Goal: Transaction & Acquisition: Purchase product/service

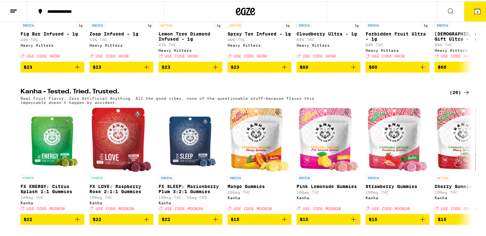
scroll to position [319, 0]
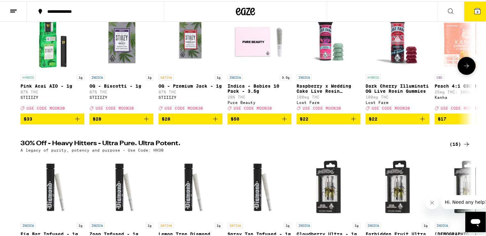
scroll to position [102, 0]
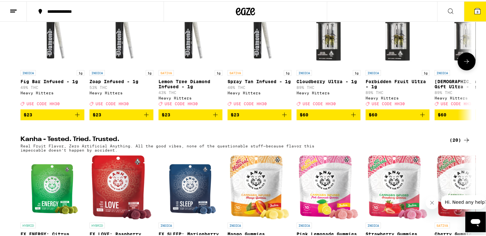
scroll to position [255, 0]
